Goal: Information Seeking & Learning: Find specific fact

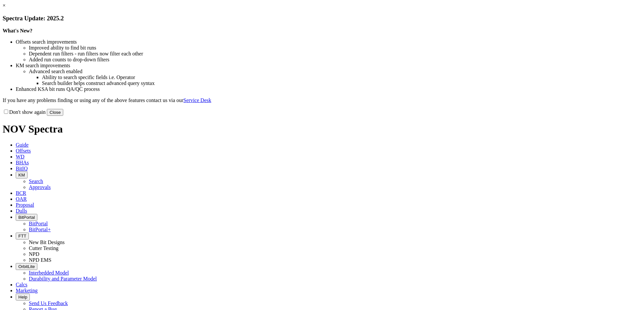
drag, startPoint x: 442, startPoint y: 177, endPoint x: 303, endPoint y: 75, distance: 172.6
click at [63, 116] on button "Close" at bounding box center [55, 112] width 16 height 7
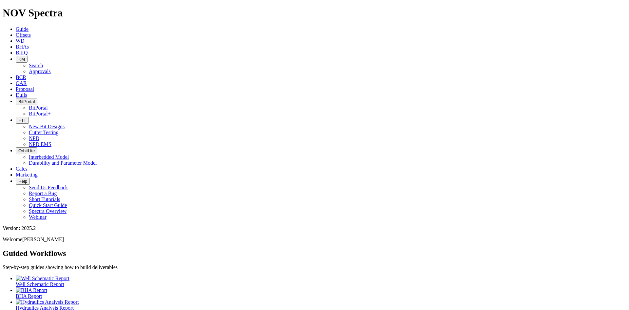
click at [25, 57] on span "KM" at bounding box center [21, 59] width 7 height 5
click at [43, 63] on link "Search" at bounding box center [36, 66] width 14 height 6
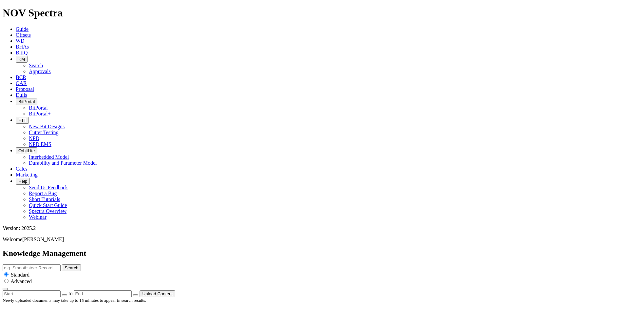
click at [61, 264] on input "text" at bounding box center [32, 267] width 58 height 7
type input "EagleEye"
click at [62, 264] on button "Search" at bounding box center [71, 267] width 19 height 7
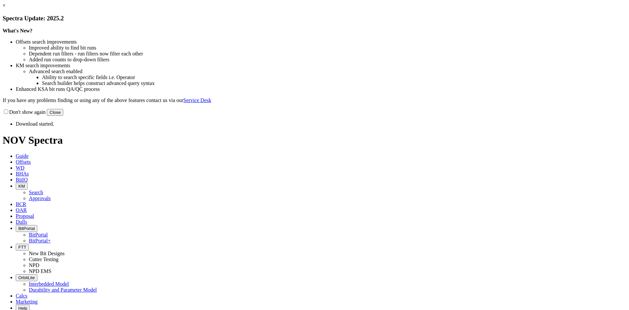
drag, startPoint x: 451, startPoint y: 180, endPoint x: 497, endPoint y: 139, distance: 61.6
click at [63, 116] on button "Close" at bounding box center [55, 112] width 16 height 7
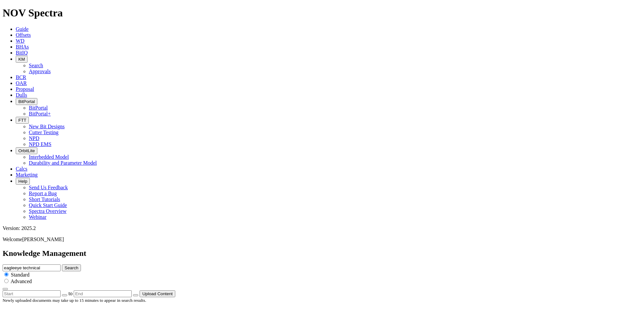
scroll to position [27, 0]
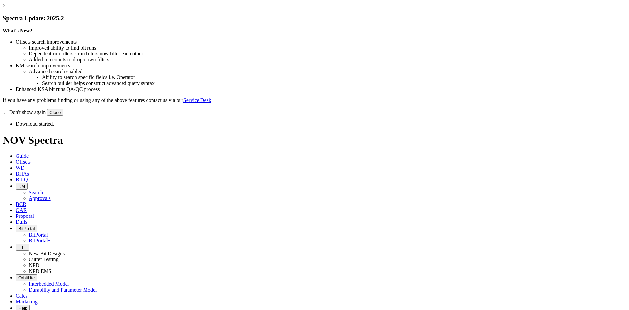
click at [457, 116] on div "Don't show again Close" at bounding box center [315, 111] width 624 height 7
click at [63, 116] on button "Close" at bounding box center [55, 112] width 16 height 7
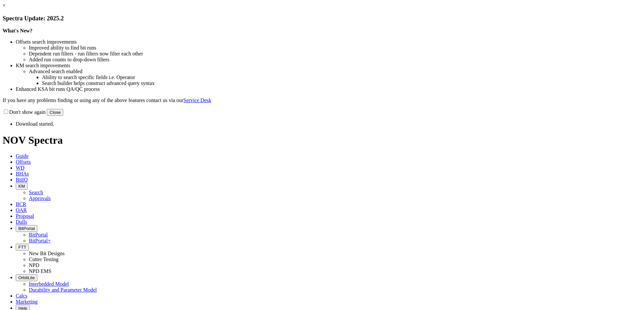
click at [63, 116] on button "Close" at bounding box center [55, 112] width 16 height 7
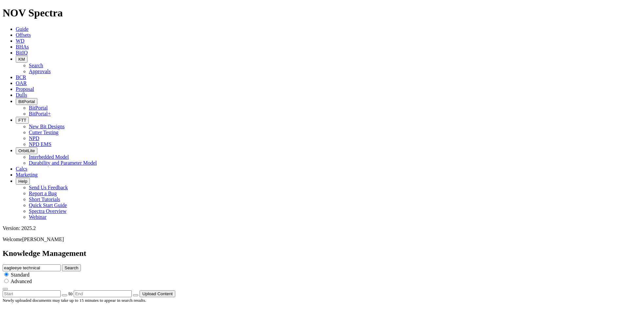
scroll to position [27, 0]
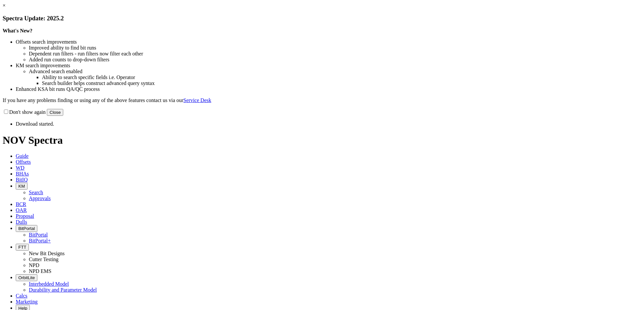
click at [63, 116] on button "Close" at bounding box center [55, 112] width 16 height 7
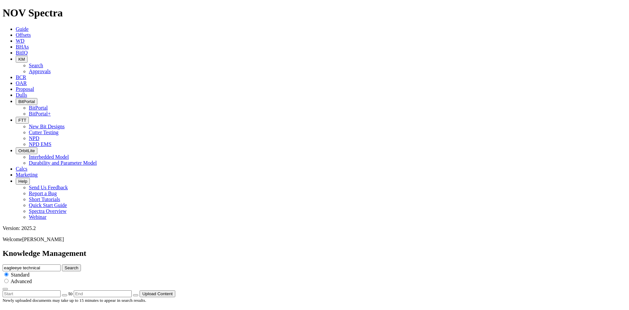
click at [81, 264] on button "Search" at bounding box center [71, 267] width 19 height 7
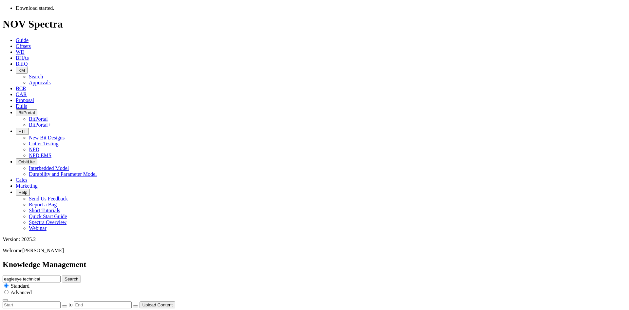
click at [383, 282] on div "Standard Advanced" at bounding box center [315, 291] width 624 height 19
drag, startPoint x: 380, startPoint y: 46, endPoint x: 389, endPoint y: 46, distance: 8.8
click at [9, 290] on input "radio" at bounding box center [6, 292] width 4 height 4
radio input "true"
radio input "false"
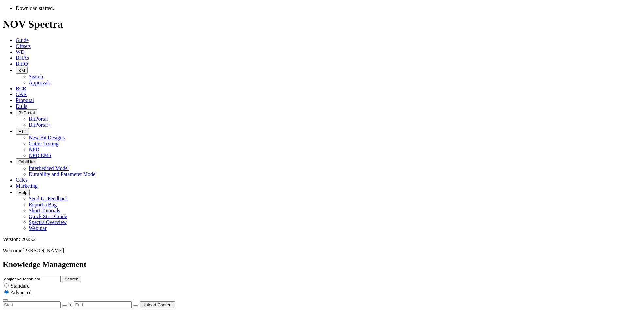
click at [81, 275] on button "Search" at bounding box center [71, 278] width 19 height 7
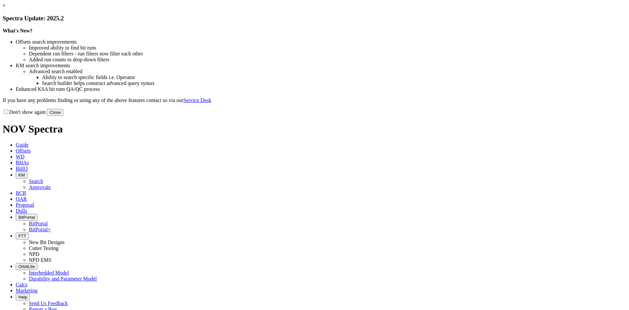
drag, startPoint x: 448, startPoint y: 183, endPoint x: 433, endPoint y: 172, distance: 18.7
click at [63, 116] on button "Close" at bounding box center [55, 112] width 16 height 7
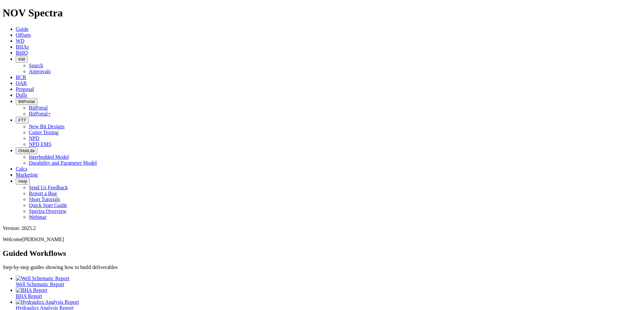
click at [28, 56] on button "KM" at bounding box center [22, 59] width 12 height 7
click at [43, 63] on link "Search" at bounding box center [36, 66] width 14 height 6
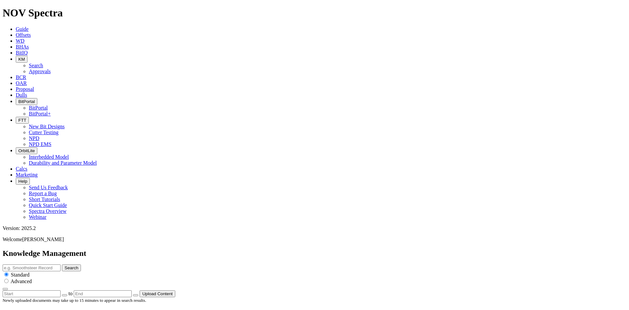
click at [61, 264] on input "text" at bounding box center [32, 267] width 58 height 7
type input "EagleEye"
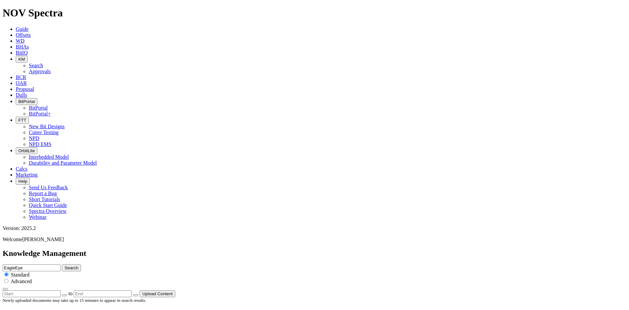
click at [62, 264] on button "Search" at bounding box center [71, 267] width 19 height 7
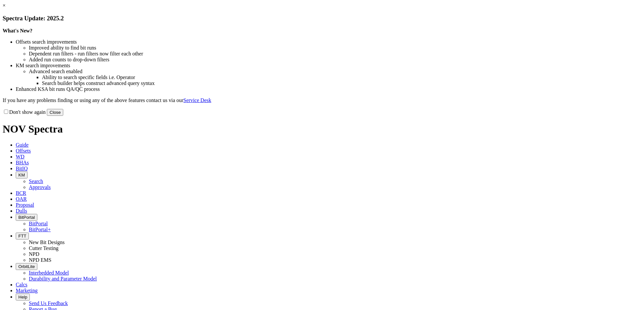
drag, startPoint x: 440, startPoint y: 180, endPoint x: 221, endPoint y: 124, distance: 226.4
click at [63, 116] on button "Close" at bounding box center [55, 112] width 16 height 7
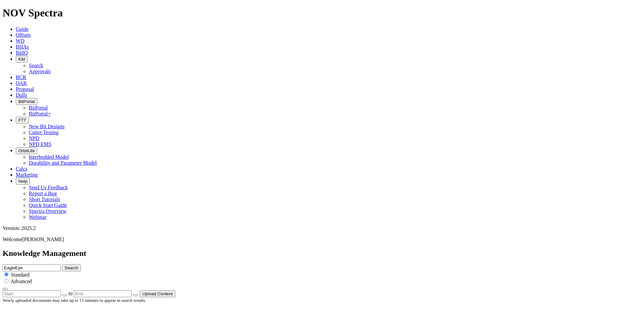
drag, startPoint x: 312, startPoint y: 107, endPoint x: 384, endPoint y: 258, distance: 167.4
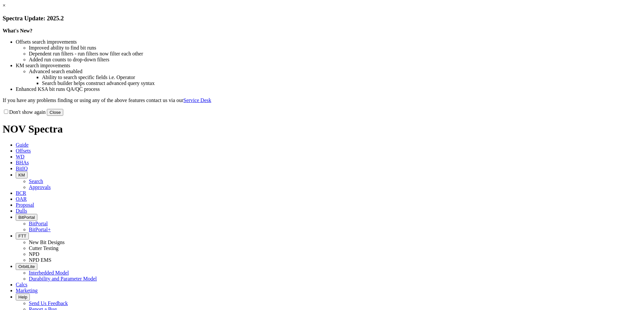
click at [63, 116] on button "Close" at bounding box center [55, 112] width 16 height 7
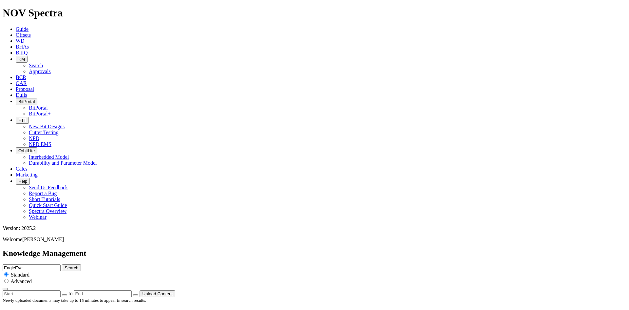
click at [81, 264] on button "Search" at bounding box center [71, 267] width 19 height 7
click at [29, 26] on span "Guide" at bounding box center [22, 29] width 13 height 6
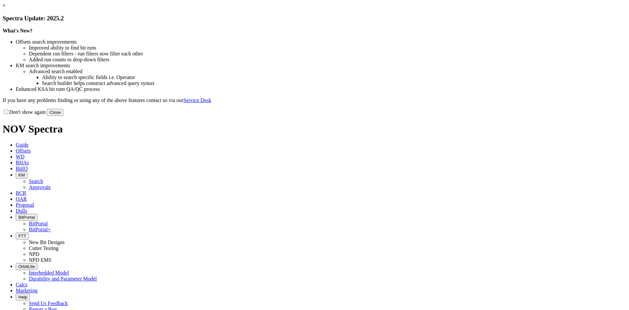
click at [63, 116] on button "Close" at bounding box center [55, 112] width 16 height 7
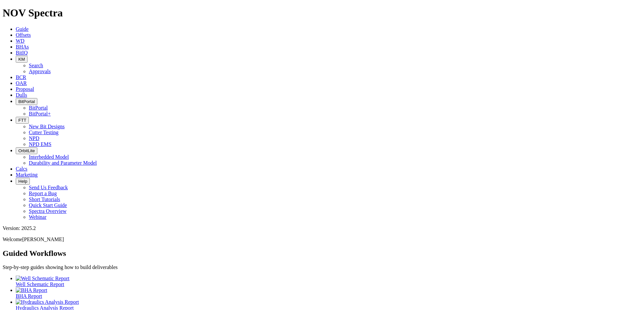
click at [28, 56] on button "KM" at bounding box center [22, 59] width 12 height 7
click at [43, 63] on link "Search" at bounding box center [36, 66] width 14 height 6
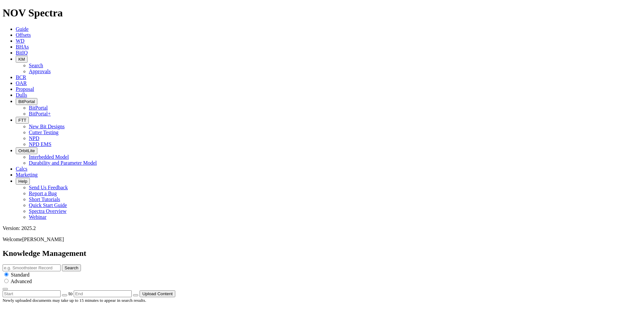
click at [61, 264] on input "text" at bounding box center [32, 267] width 58 height 7
type input "EagleEye"
click at [62, 264] on button "Search" at bounding box center [71, 267] width 19 height 7
drag, startPoint x: 94, startPoint y: 126, endPoint x: 170, endPoint y: 96, distance: 82.4
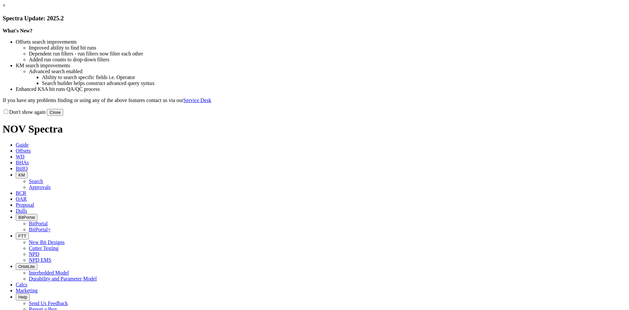
click at [63, 116] on button "Close" at bounding box center [55, 112] width 16 height 7
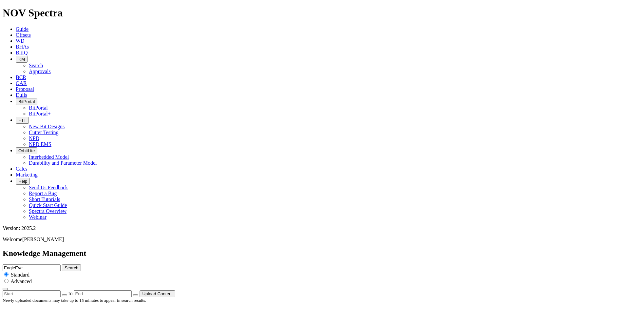
click at [16, 26] on icon at bounding box center [16, 29] width 0 height 6
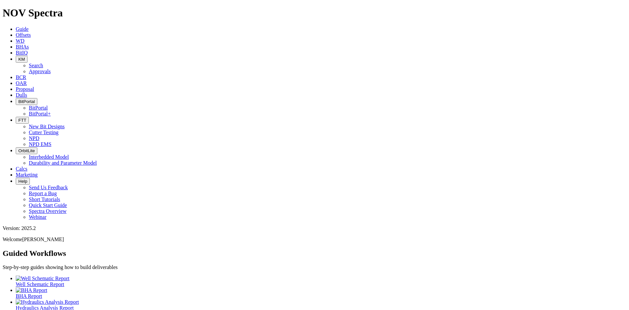
click at [28, 56] on button "KM" at bounding box center [22, 59] width 12 height 7
click at [43, 63] on link "Search" at bounding box center [36, 66] width 14 height 6
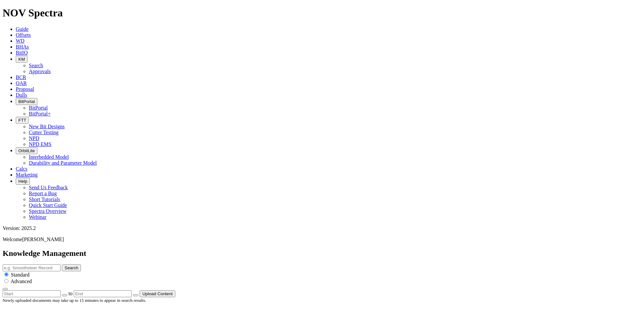
click at [81, 264] on button "Search" at bounding box center [71, 267] width 19 height 7
click at [61, 264] on input "text" at bounding box center [32, 267] width 58 height 7
type input "e"
type input "EagleEye"
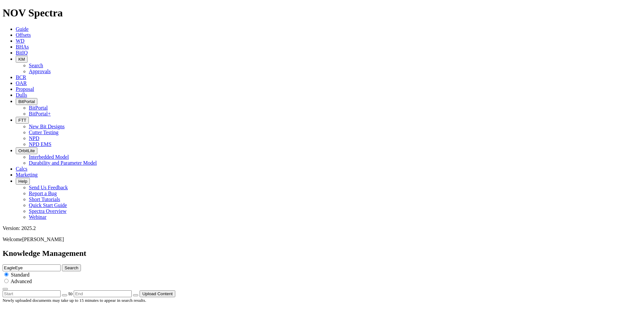
click at [62, 264] on button "Search" at bounding box center [71, 267] width 19 height 7
